Goal: Task Accomplishment & Management: Manage account settings

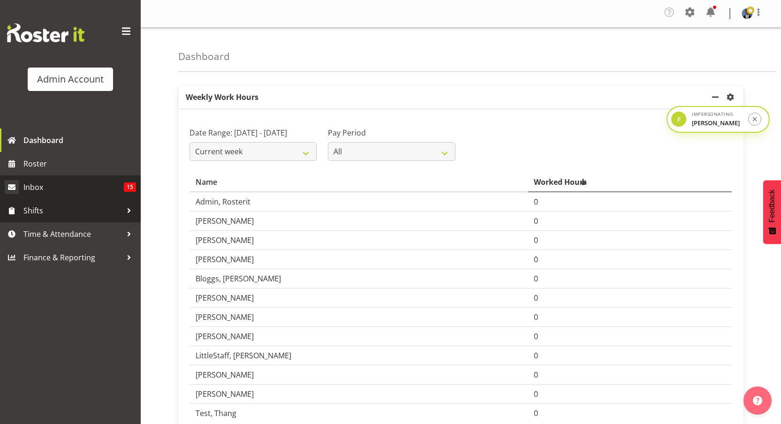
click at [57, 182] on span "Inbox" at bounding box center [73, 187] width 100 height 14
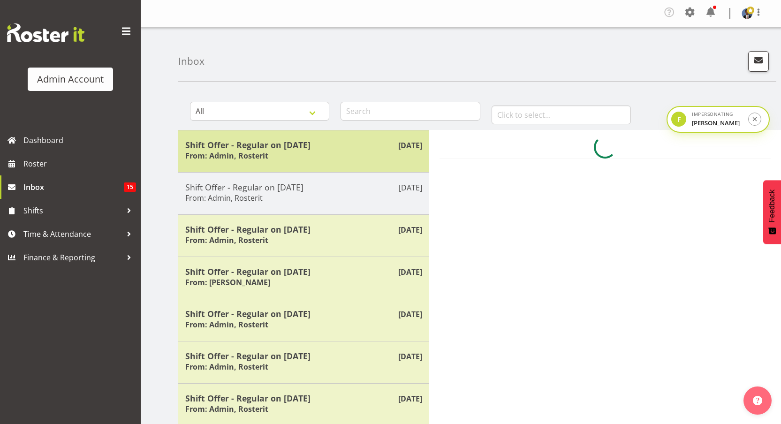
click at [292, 157] on div "Shift Offer - Regular on [DATE] From: Admin, Rosterit" at bounding box center [303, 151] width 237 height 23
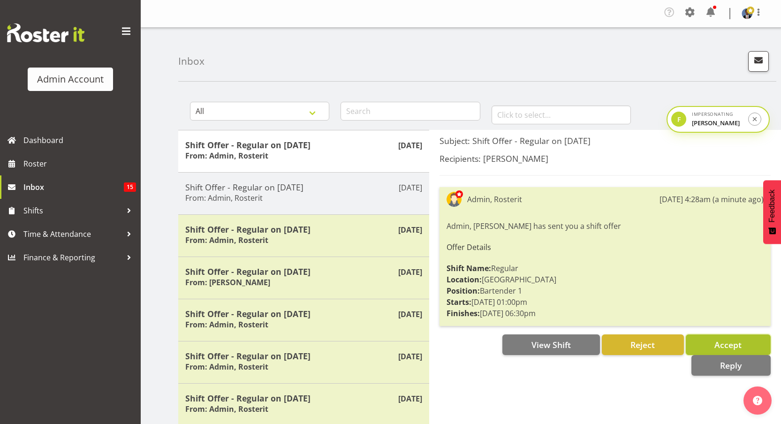
click at [749, 339] on button "Accept" at bounding box center [728, 344] width 85 height 21
